Goal: Task Accomplishment & Management: Manage account settings

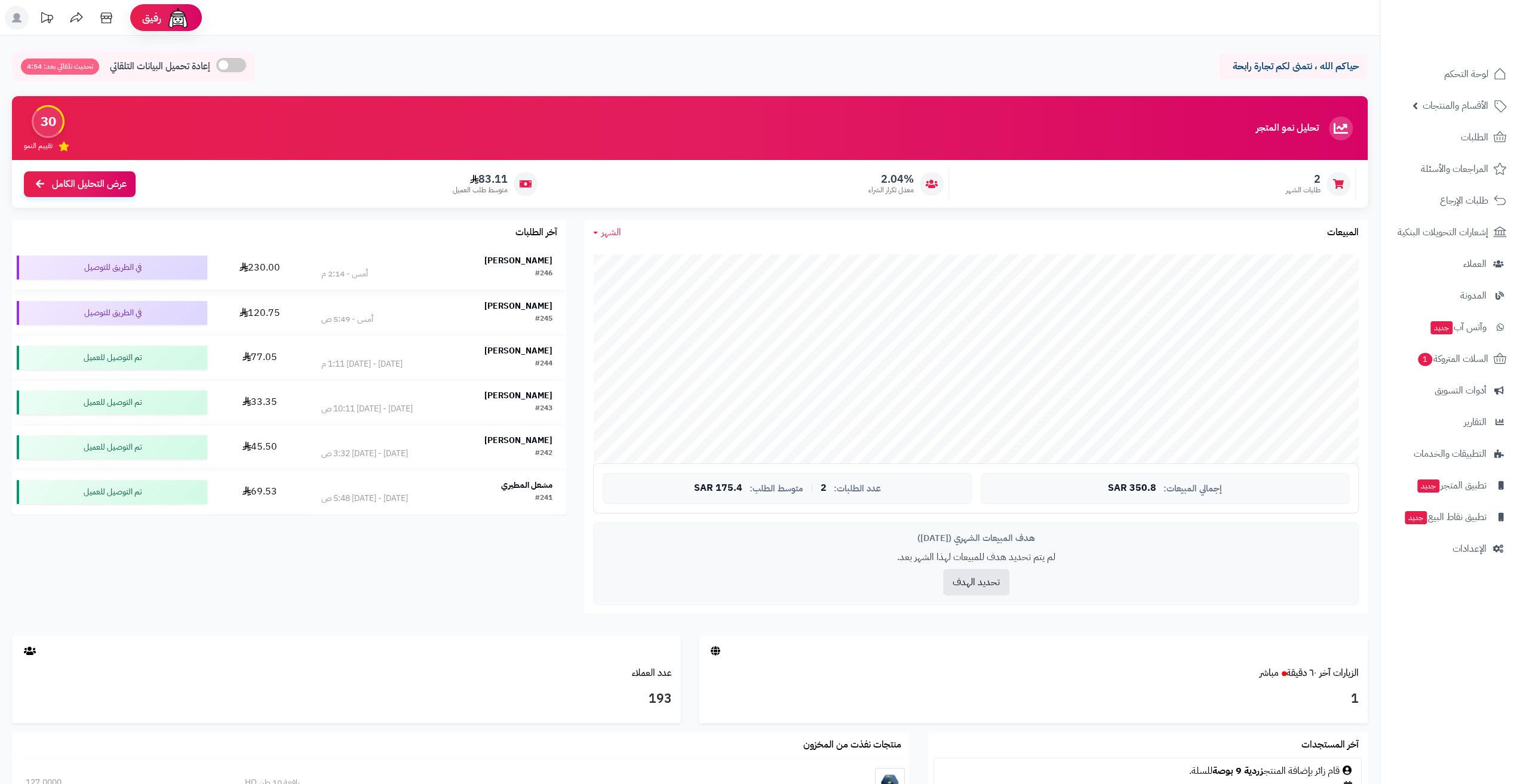
click at [484, 262] on div "Adel Abohimmed" at bounding box center [437, 261] width 232 height 12
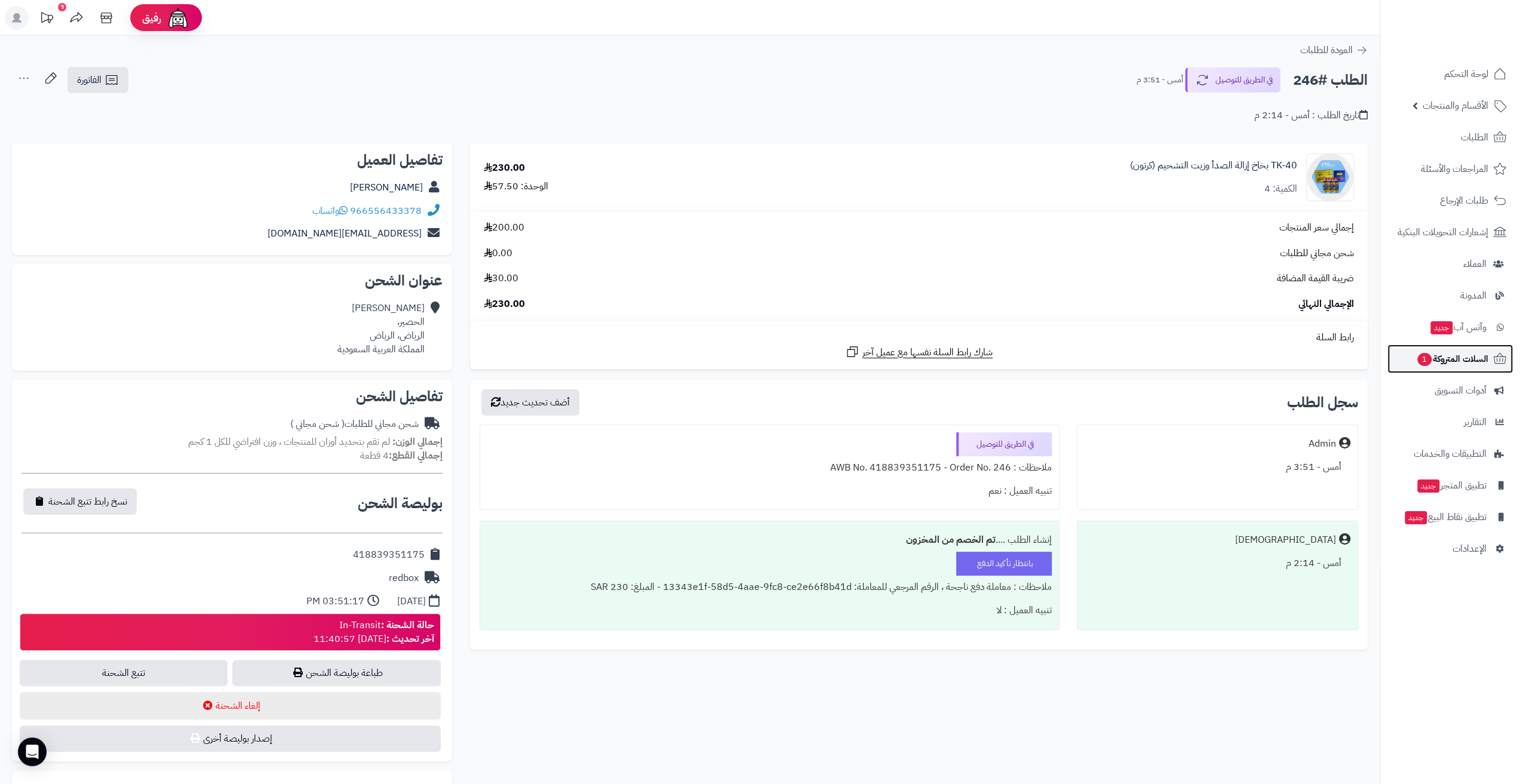
click at [1445, 369] on link "السلات المتروكة 1" at bounding box center [1450, 359] width 125 height 29
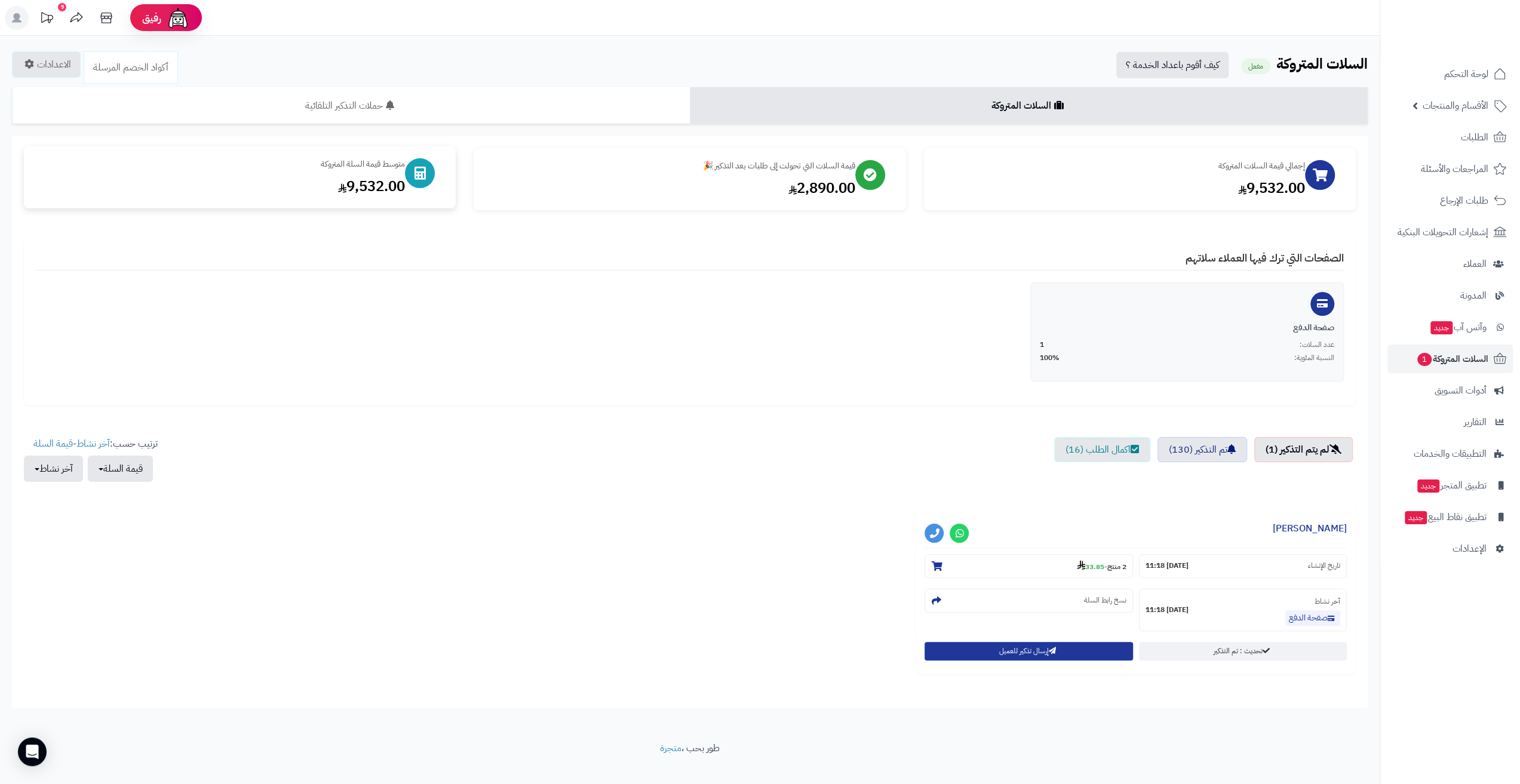
drag, startPoint x: 369, startPoint y: 166, endPoint x: 331, endPoint y: 172, distance: 38.5
click at [331, 172] on div "متوسط قيمة السلة المتروكة 9,532.00" at bounding box center [221, 177] width 369 height 38
click at [332, 172] on div "متوسط قيمة السلة المتروكة 9,532.00" at bounding box center [221, 177] width 369 height 38
drag, startPoint x: 348, startPoint y: 182, endPoint x: 902, endPoint y: 118, distance: 557.7
click at [824, 111] on div "السلات المتروكة حملات التذكير التلقائية الاحصائيات الاعدادات الإحصائيات أكواد ا…" at bounding box center [690, 397] width 1356 height 620
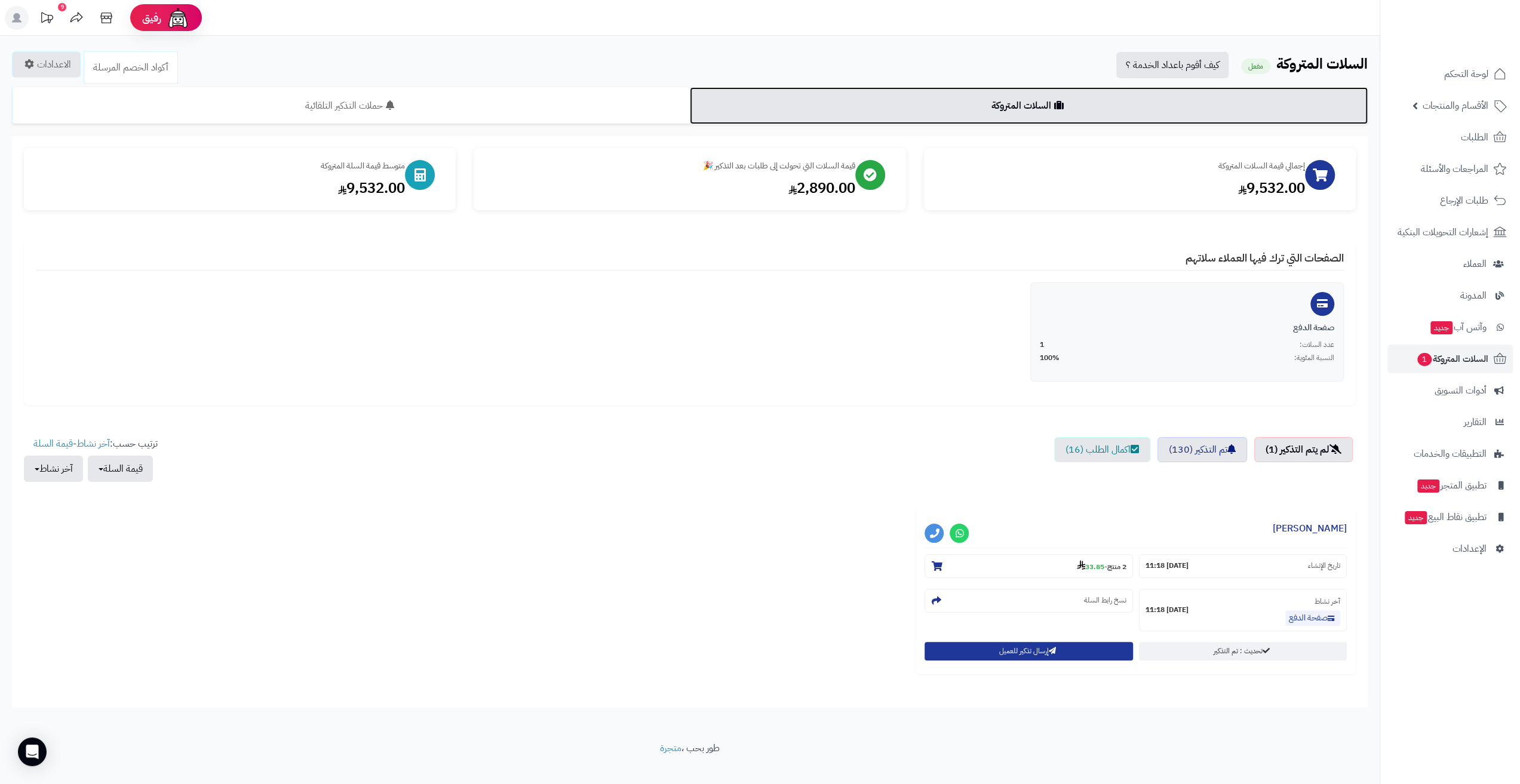
click at [1085, 107] on link "السلات المتروكة" at bounding box center [1029, 106] width 678 height 37
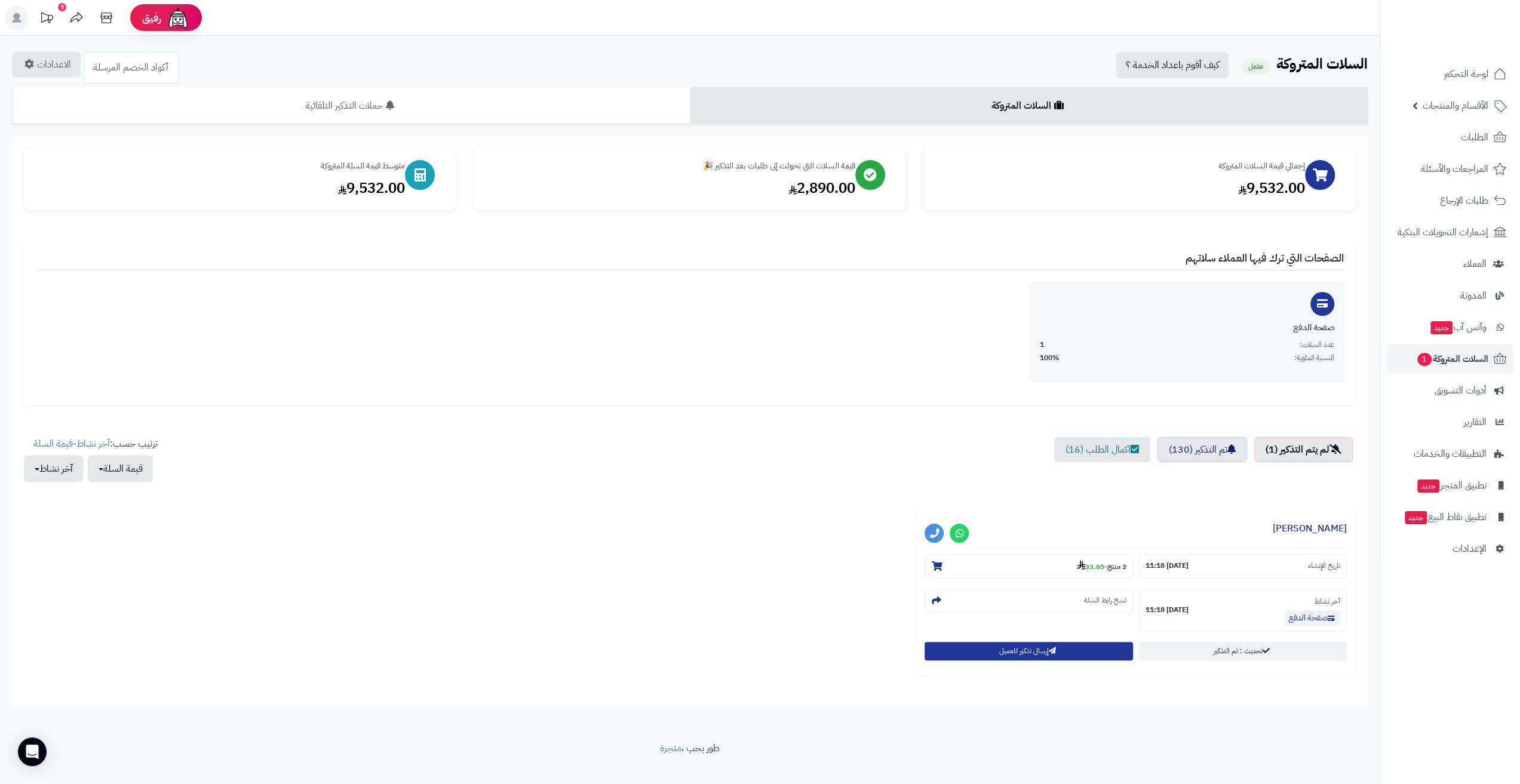
click at [638, 71] on h2 "السلات المتروكة مفعل كيف أقوم باعداد الخدمة ؟" at bounding box center [690, 65] width 1356 height 26
click at [1433, 73] on link "لوحة التحكم" at bounding box center [1450, 74] width 125 height 29
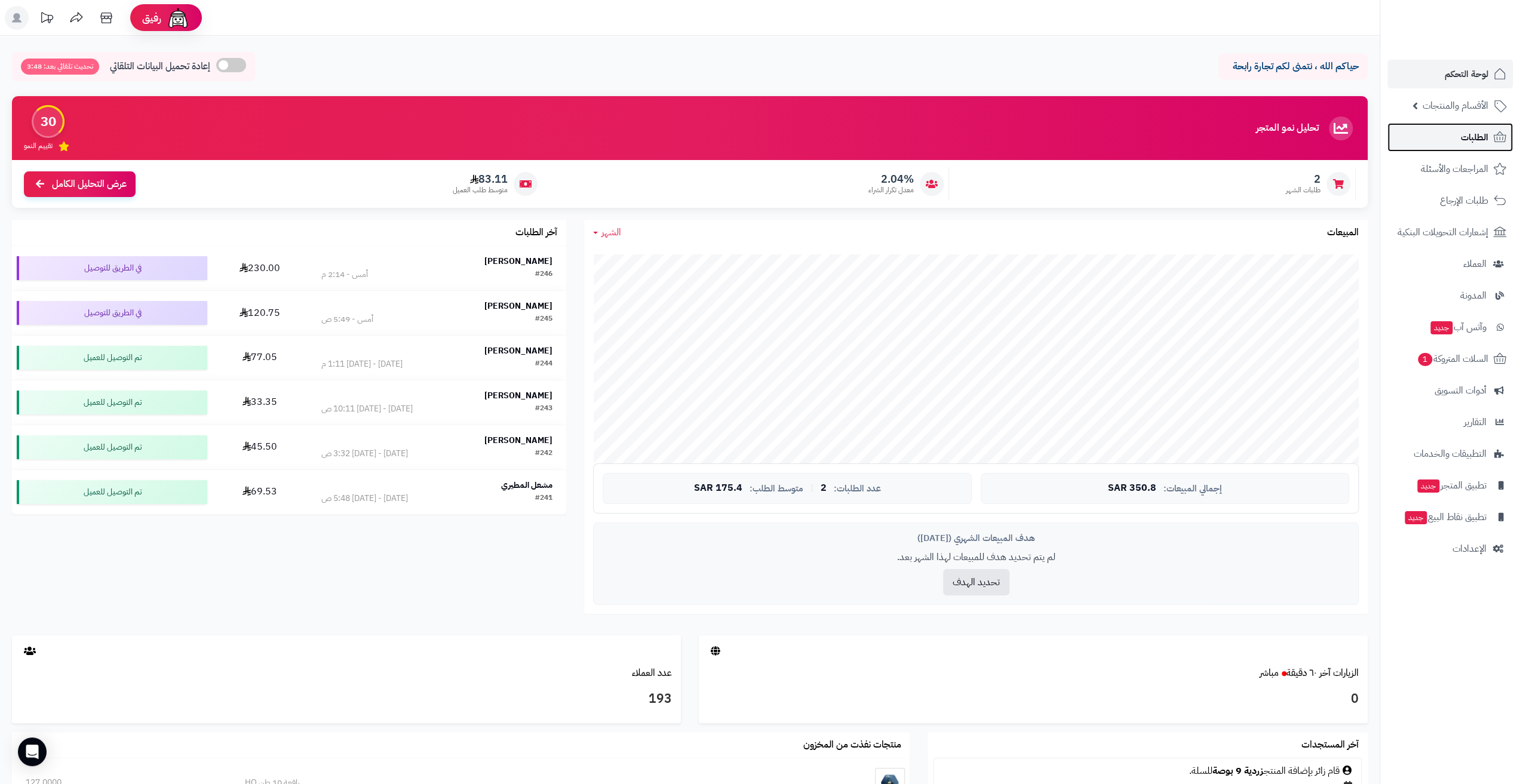
click at [1469, 141] on span "الطلبات" at bounding box center [1474, 137] width 28 height 16
